Goal: Task Accomplishment & Management: Manage account settings

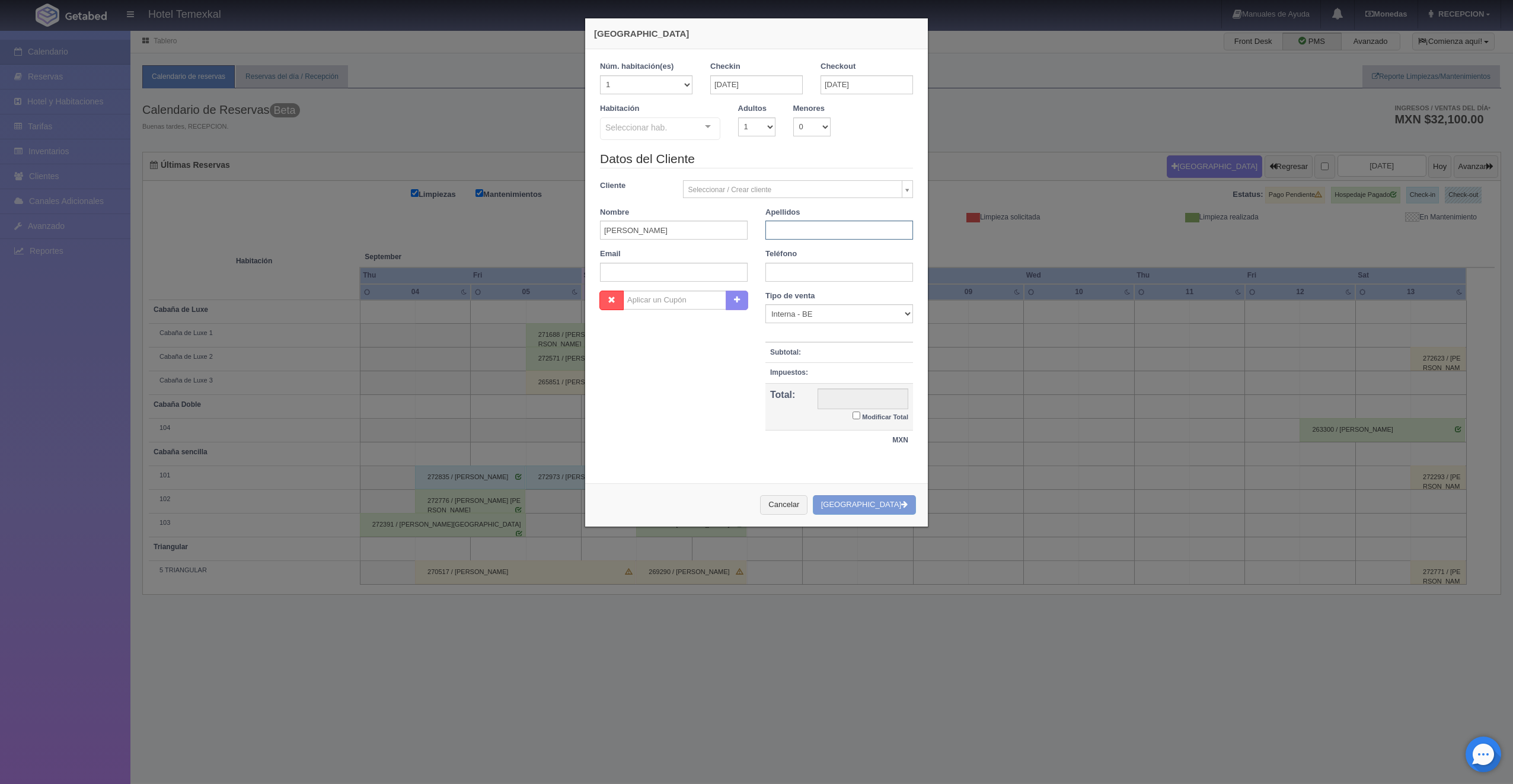
click at [794, 231] on input "text" at bounding box center [839, 230] width 148 height 19
type input "[PERSON_NAME]"
drag, startPoint x: 746, startPoint y: 495, endPoint x: 792, endPoint y: 454, distance: 61.6
click at [746, 495] on div "Cancelar Crear Reserva" at bounding box center [756, 505] width 342 height 43
click at [709, 125] on div at bounding box center [707, 126] width 23 height 18
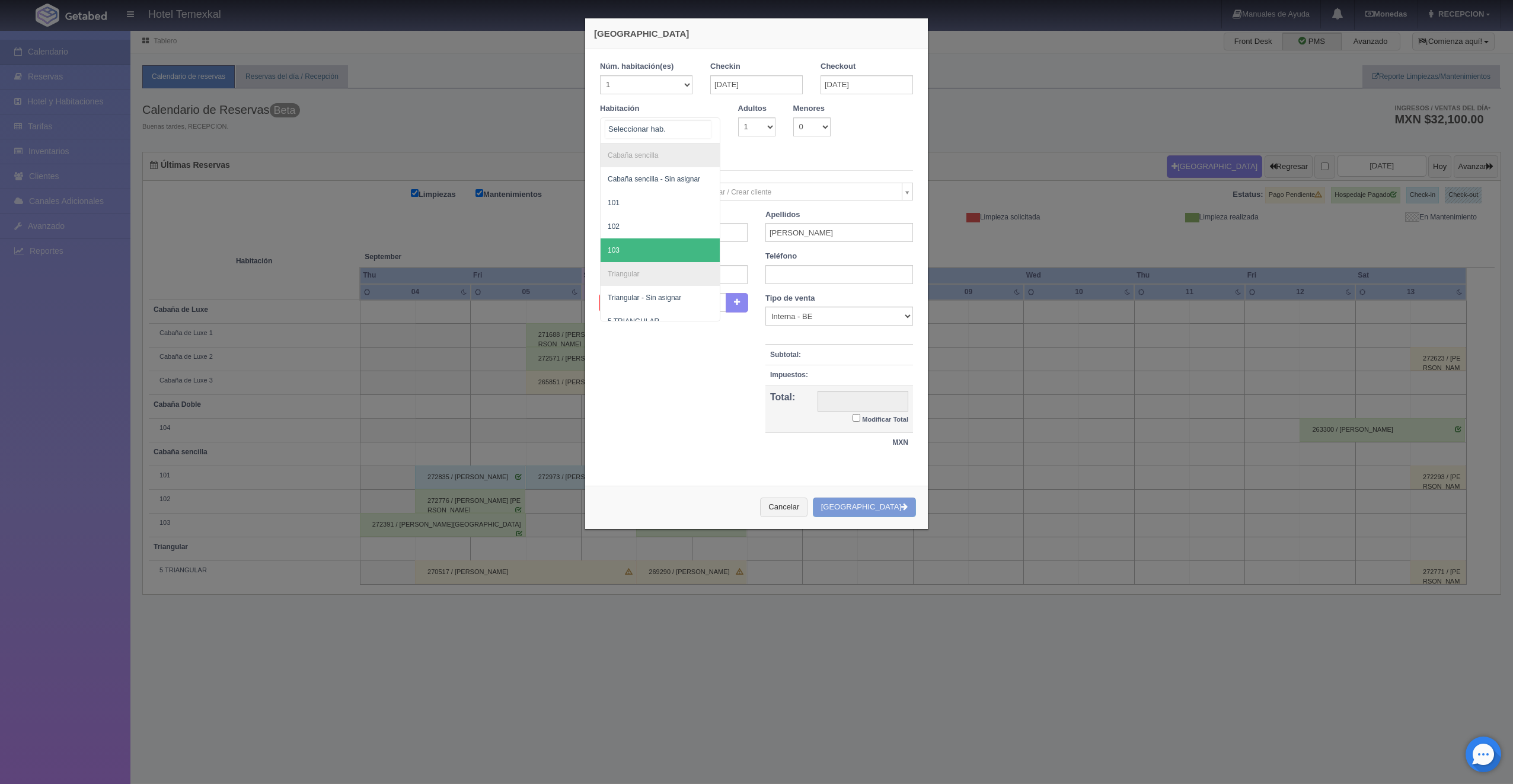
click at [621, 240] on span "103" at bounding box center [661, 250] width 119 height 23
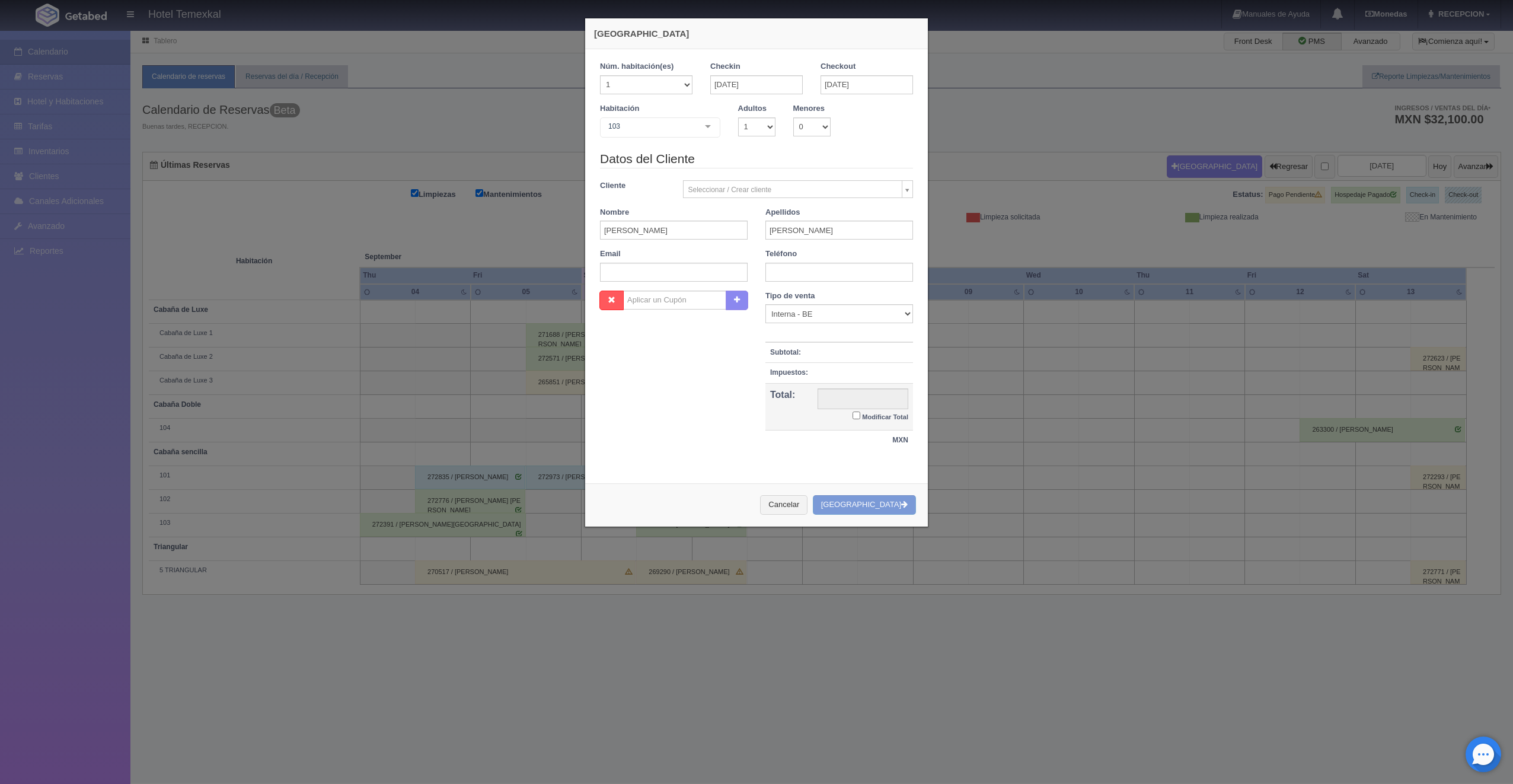
checkbox input "false"
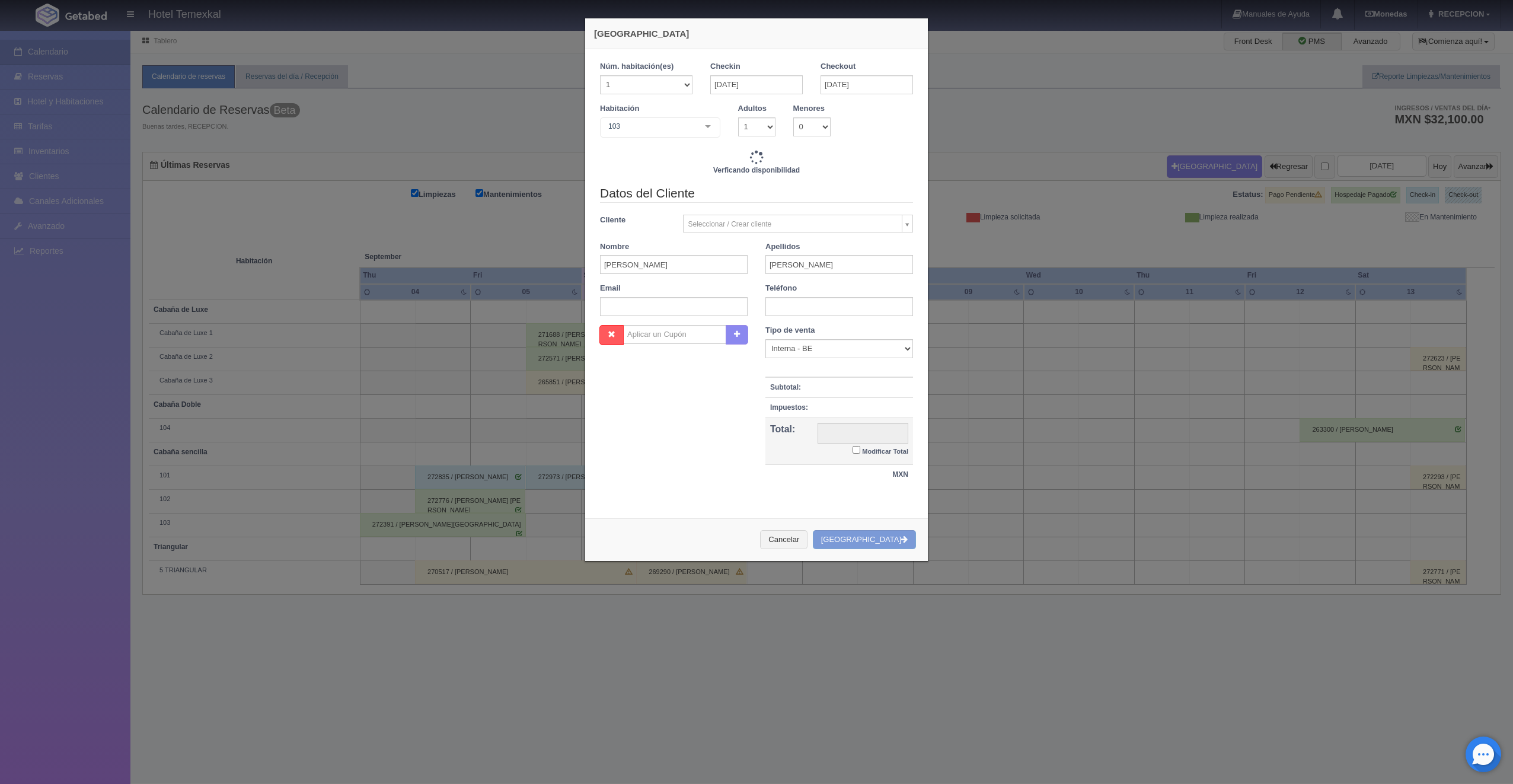
type input "4000.00"
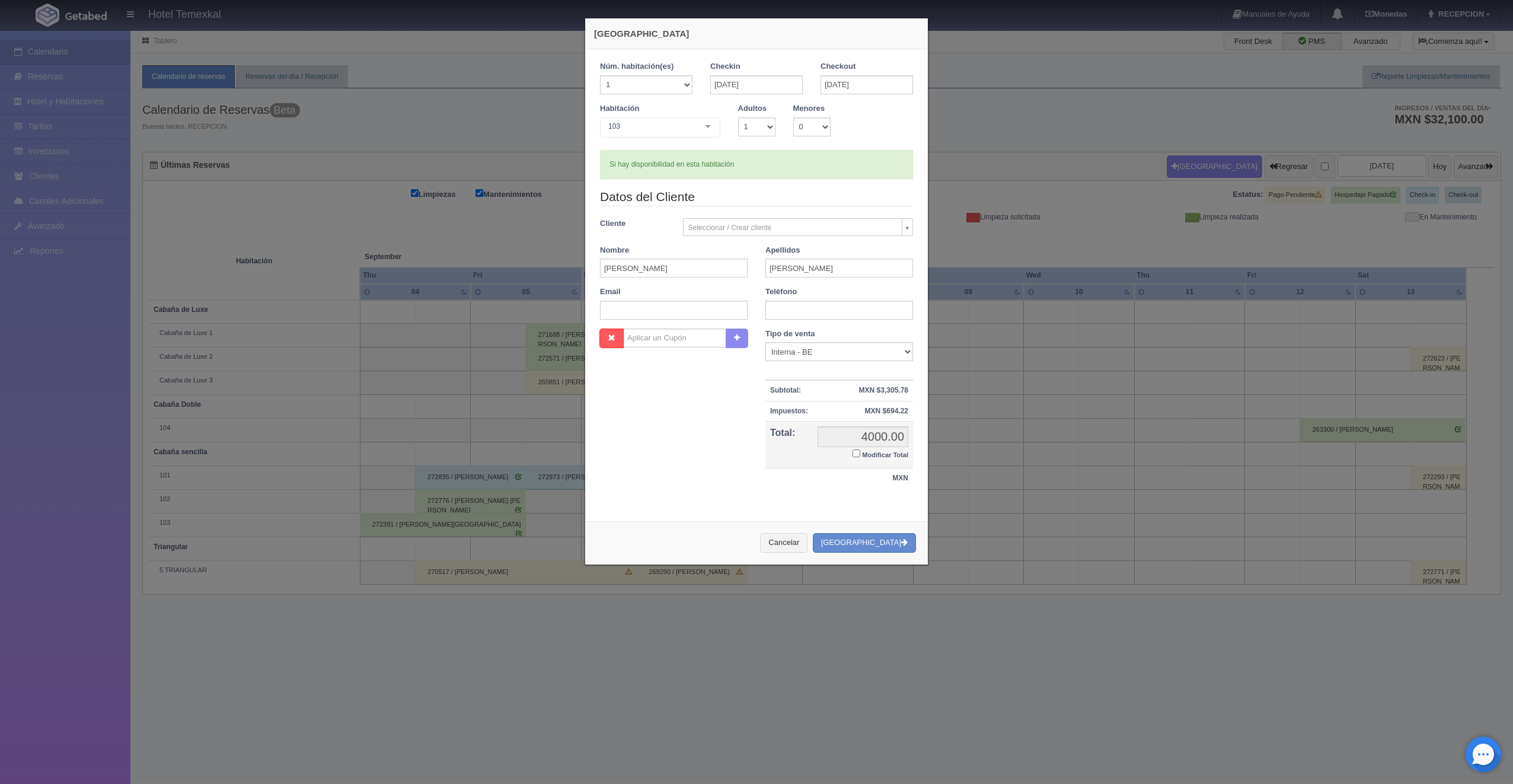
click at [852, 455] on input "Modificar Total" at bounding box center [856, 453] width 8 height 8
checkbox input "true"
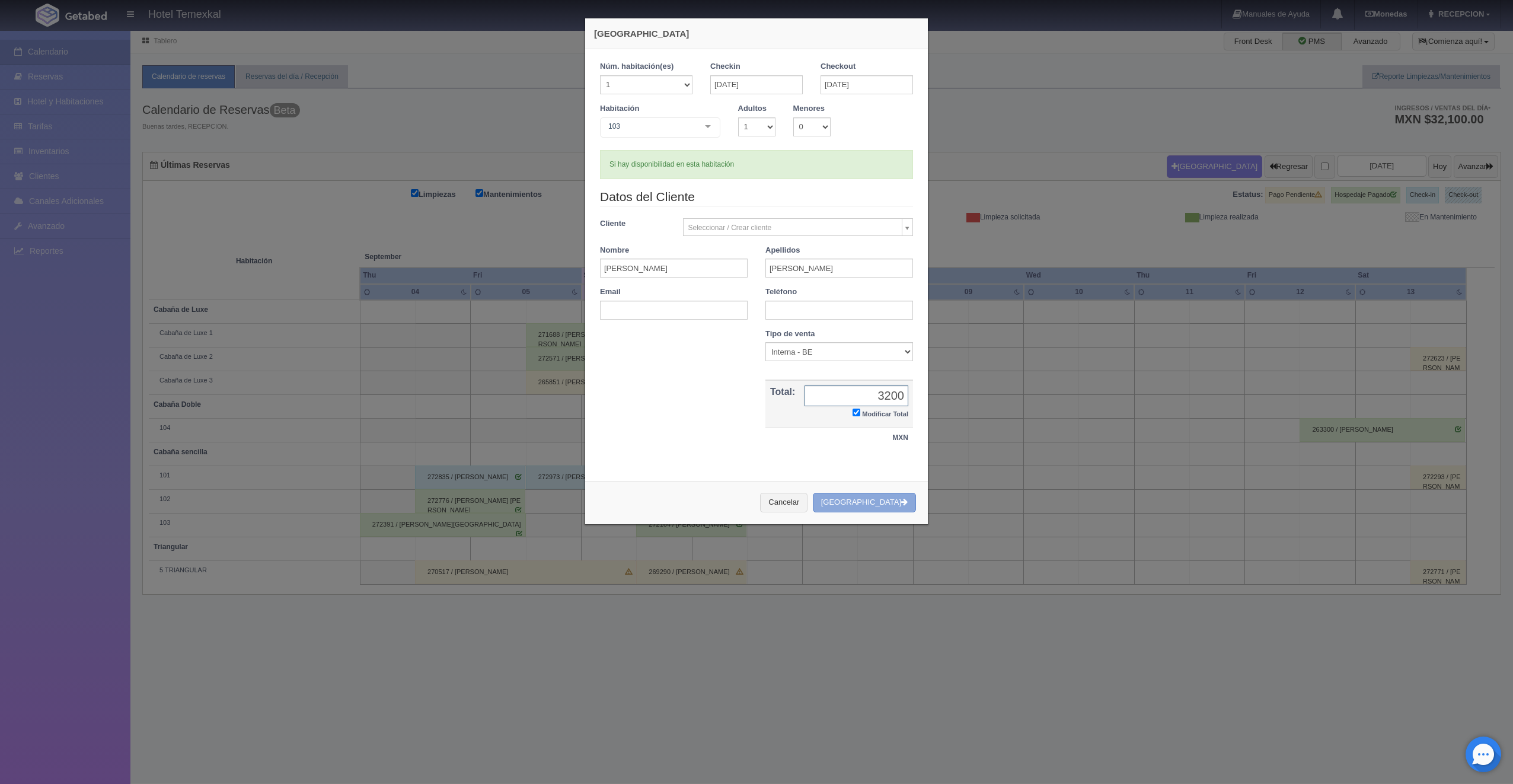
type input "3200"
click at [885, 501] on button "[GEOGRAPHIC_DATA]" at bounding box center [864, 502] width 103 height 20
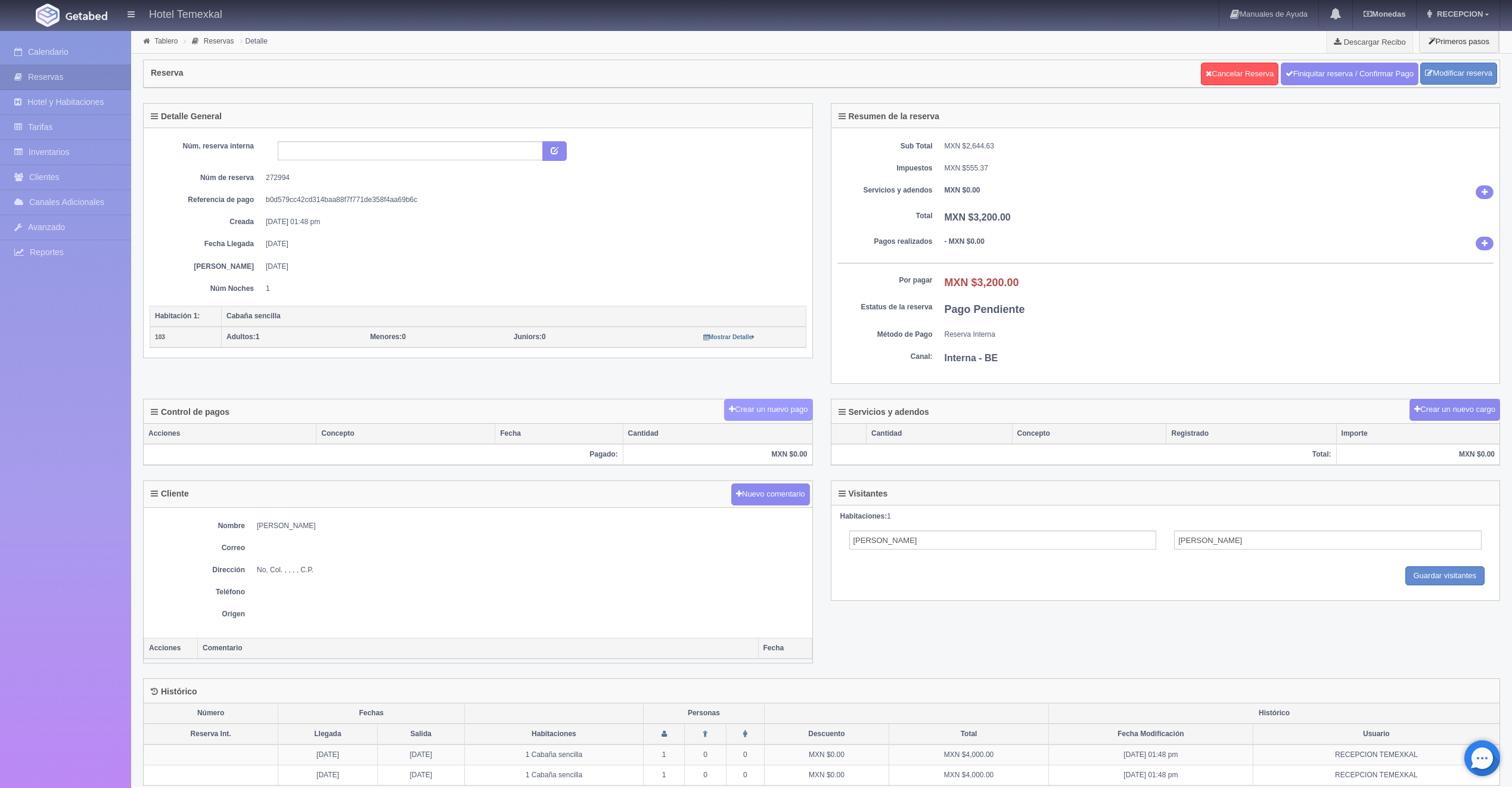
click at [733, 408] on button "Crear un nuevo pago" at bounding box center [767, 409] width 88 height 22
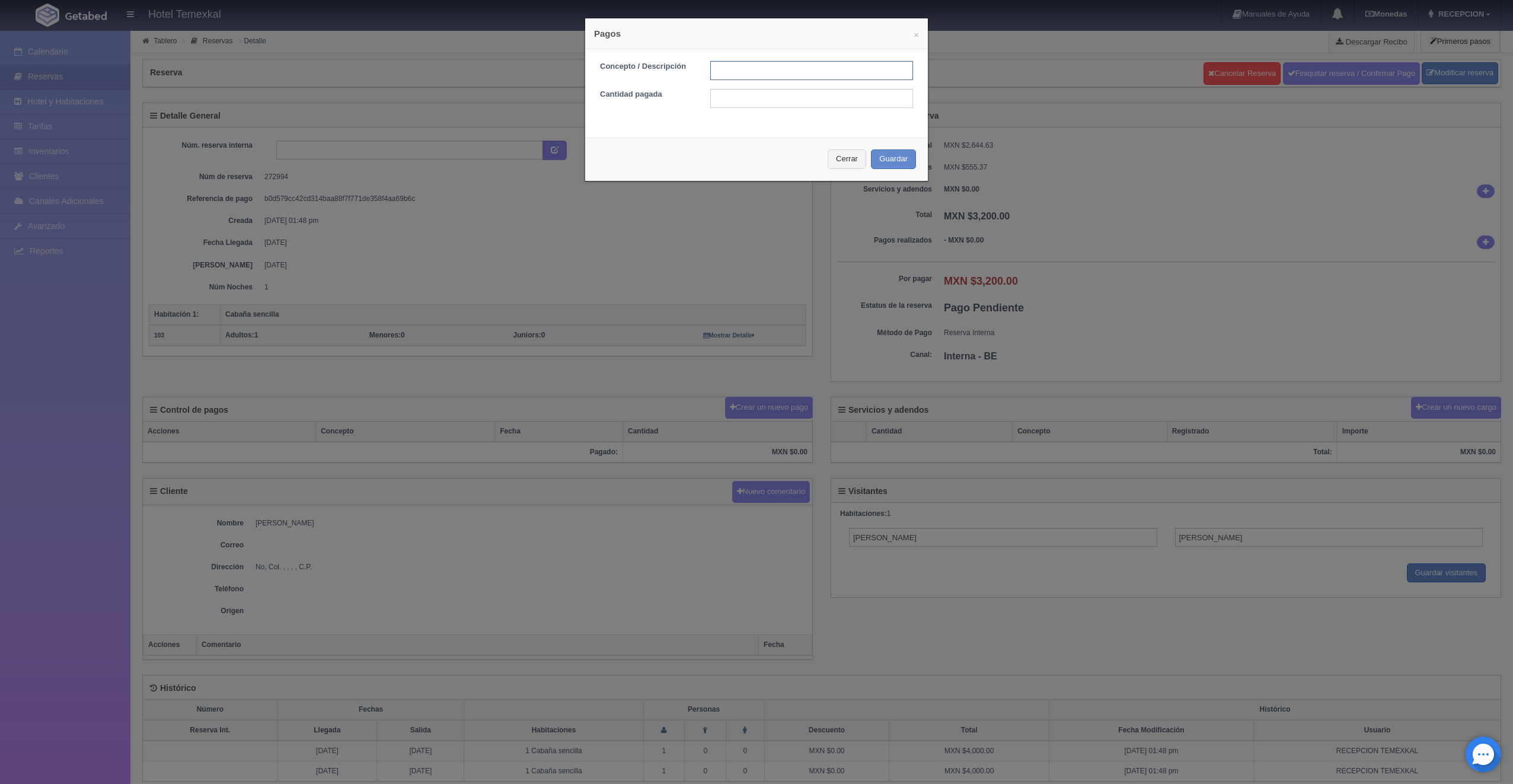
click at [710, 64] on input "text" at bounding box center [811, 71] width 203 height 19
type input "PRIMER ABONO"
click at [718, 93] on input "text" at bounding box center [811, 99] width 203 height 19
type input "1600"
click at [876, 161] on button "Guardar" at bounding box center [893, 159] width 45 height 20
